Goal: Information Seeking & Learning: Find specific fact

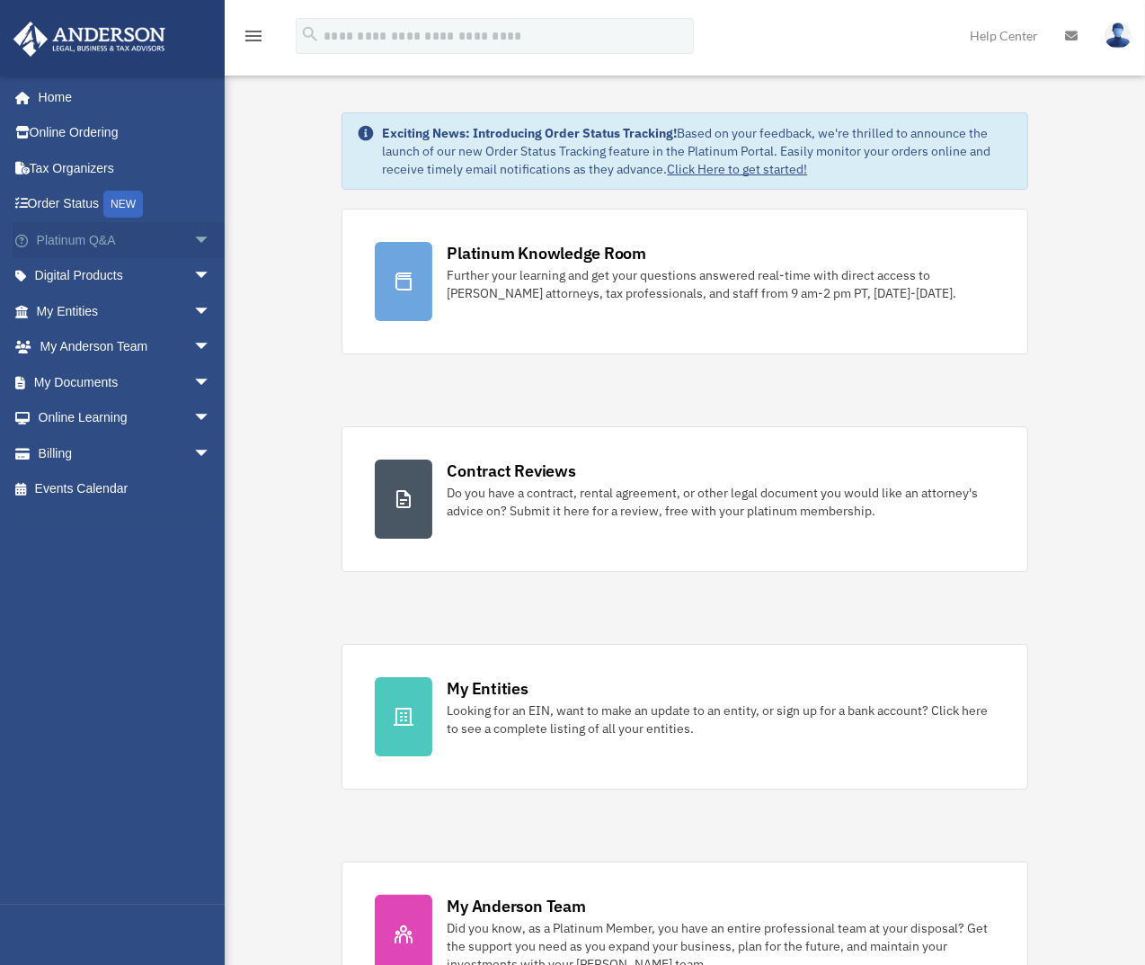
click at [193, 236] on span "arrow_drop_down" at bounding box center [211, 240] width 36 height 37
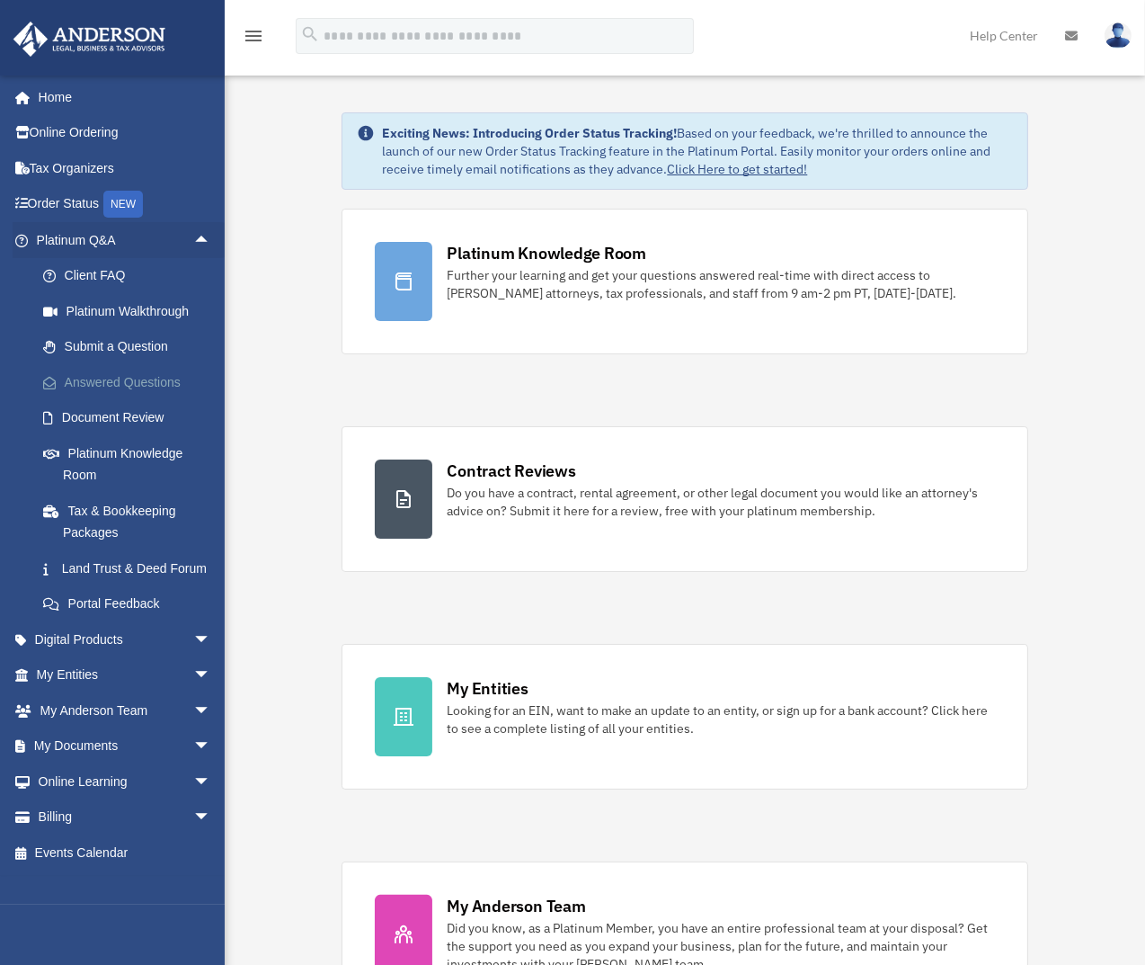
click at [120, 388] on link "Answered Questions" at bounding box center [131, 382] width 213 height 36
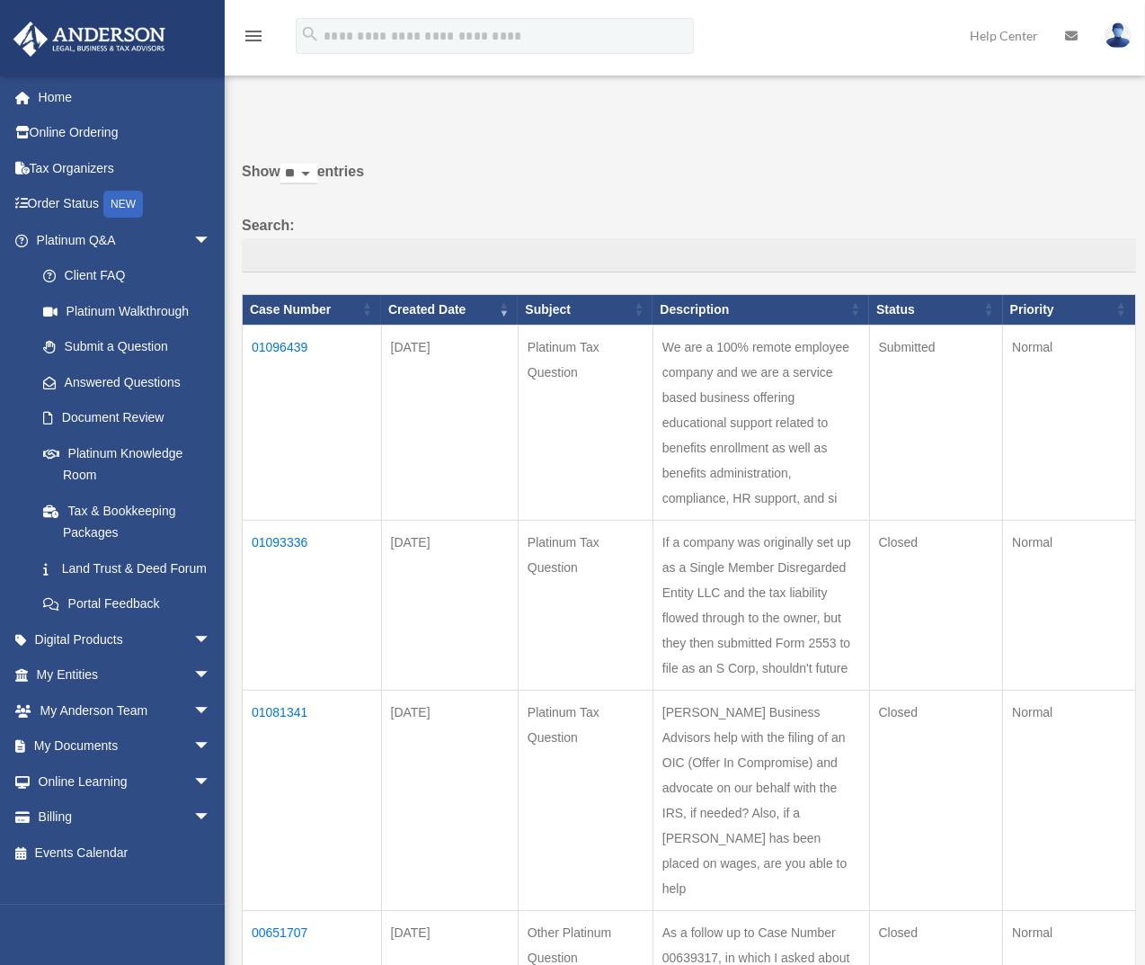
click at [289, 344] on td "01096439" at bounding box center [312, 421] width 139 height 195
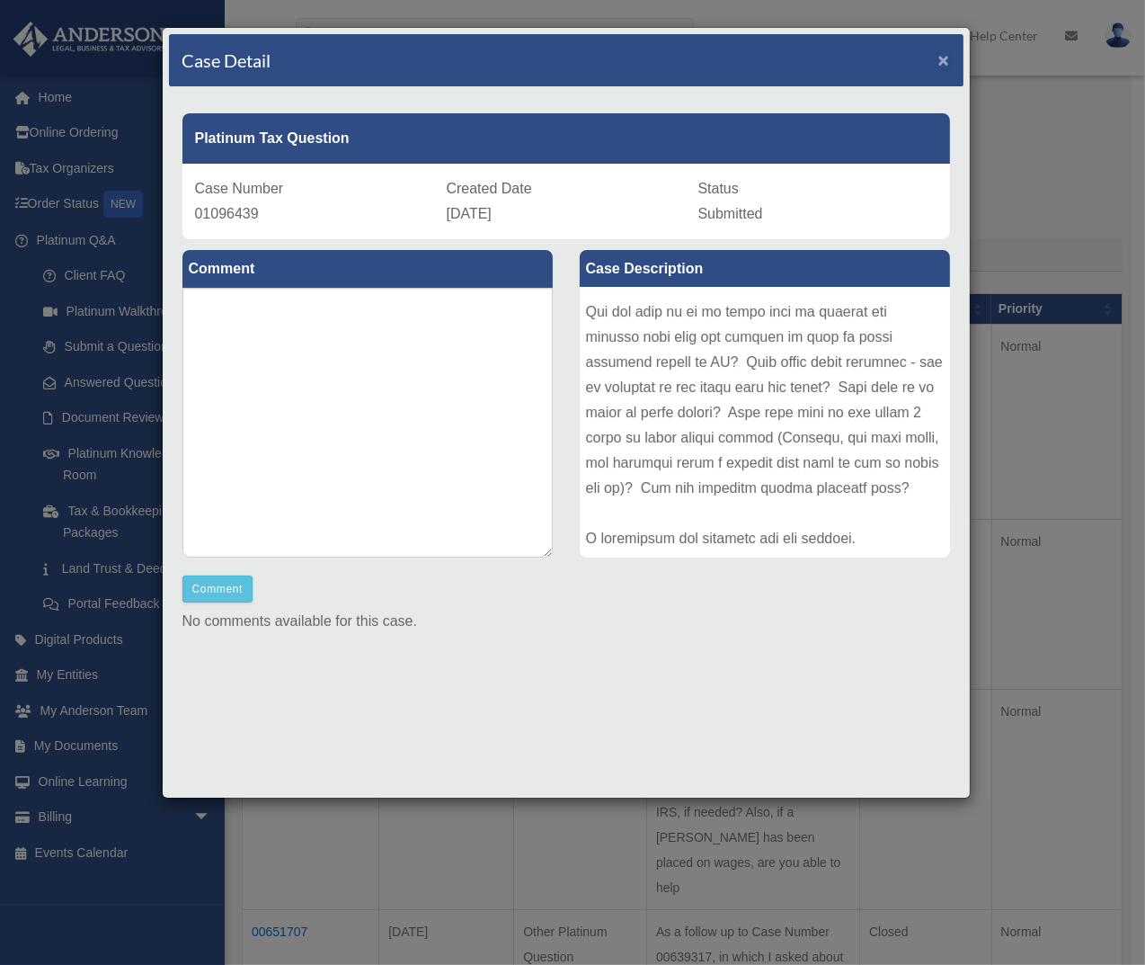
click at [938, 52] on span "×" at bounding box center [944, 59] width 12 height 21
